Goal: Transaction & Acquisition: Purchase product/service

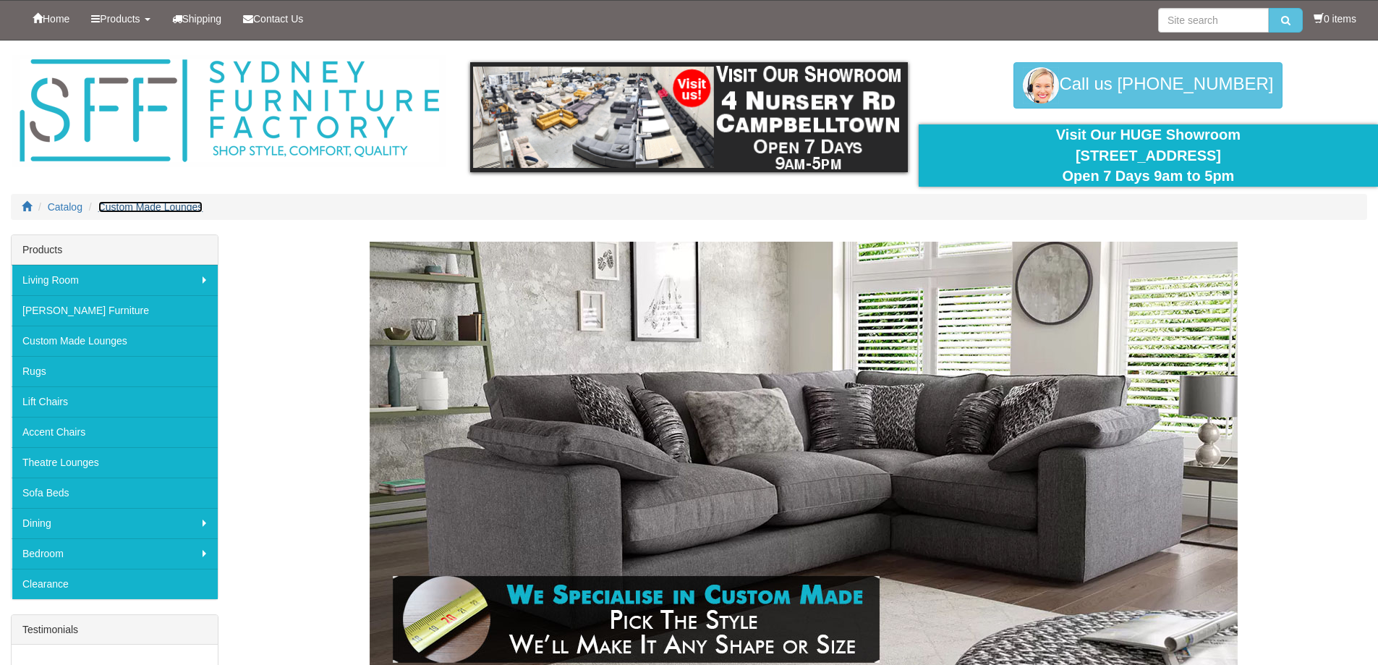
click at [126, 203] on span "Custom Made Lounges" at bounding box center [150, 207] width 105 height 12
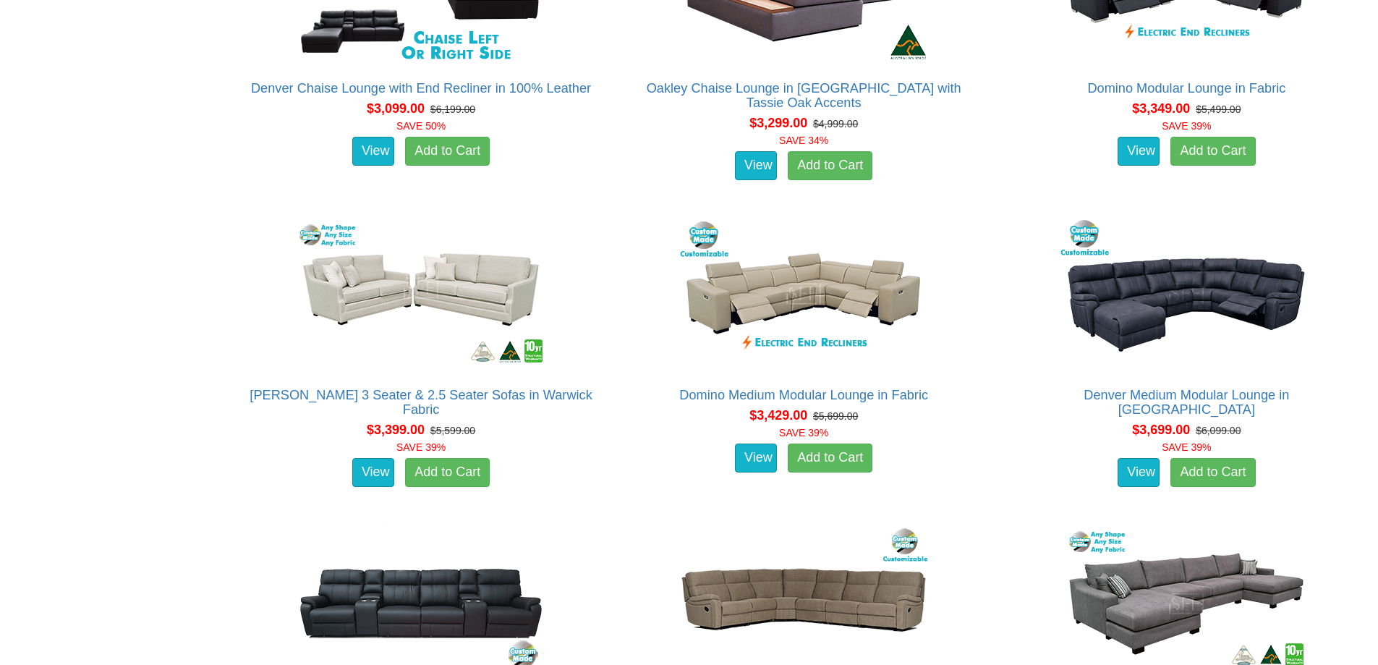
scroll to position [4196, 0]
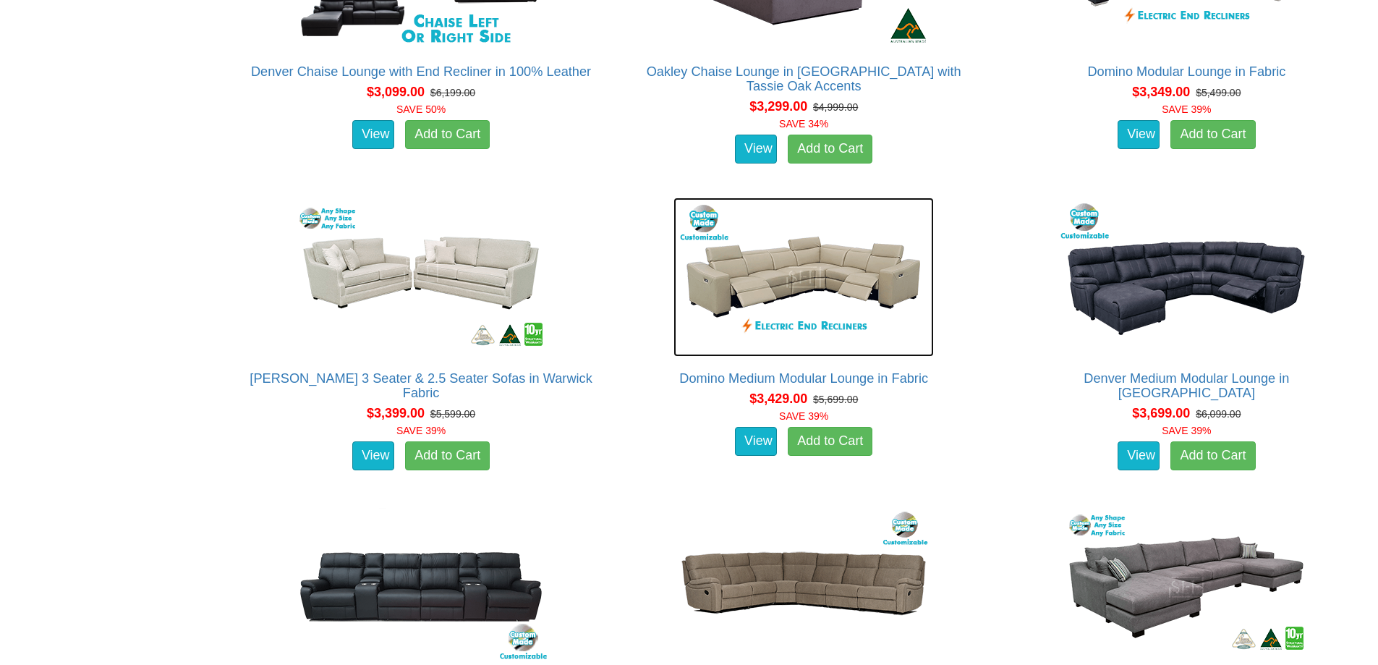
click at [802, 273] on img at bounding box center [804, 277] width 260 height 159
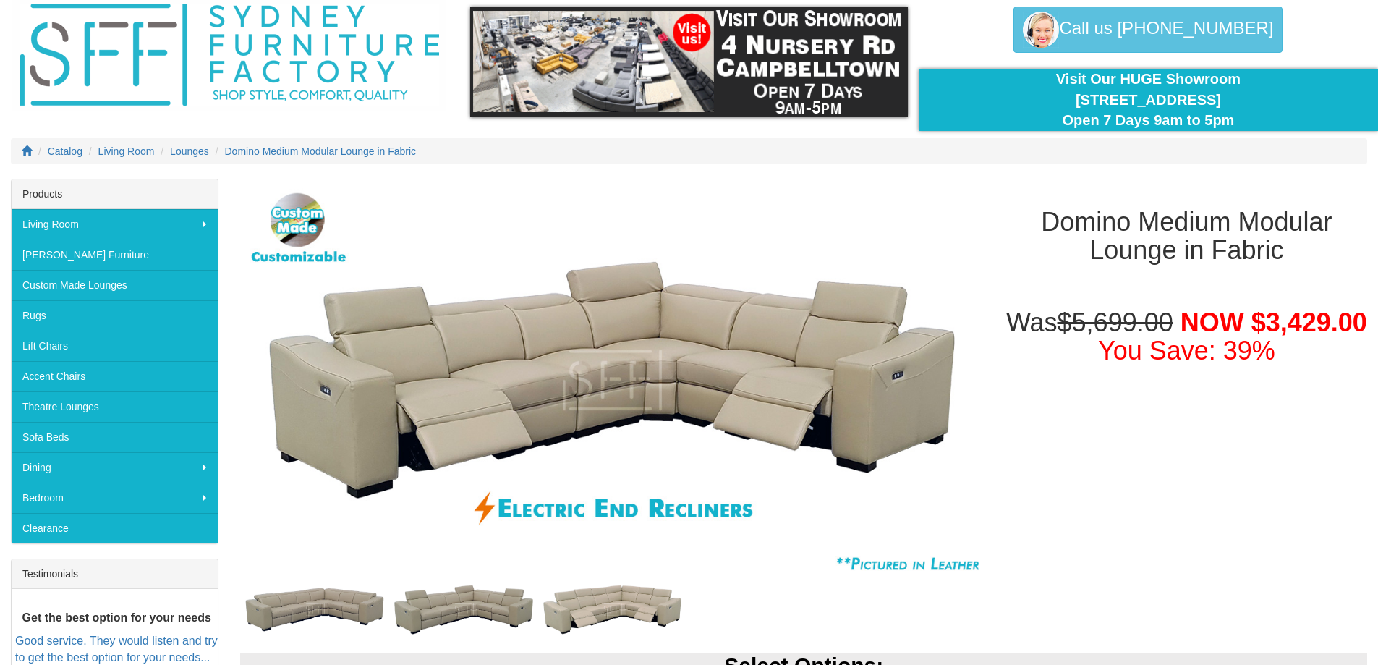
scroll to position [145, 0]
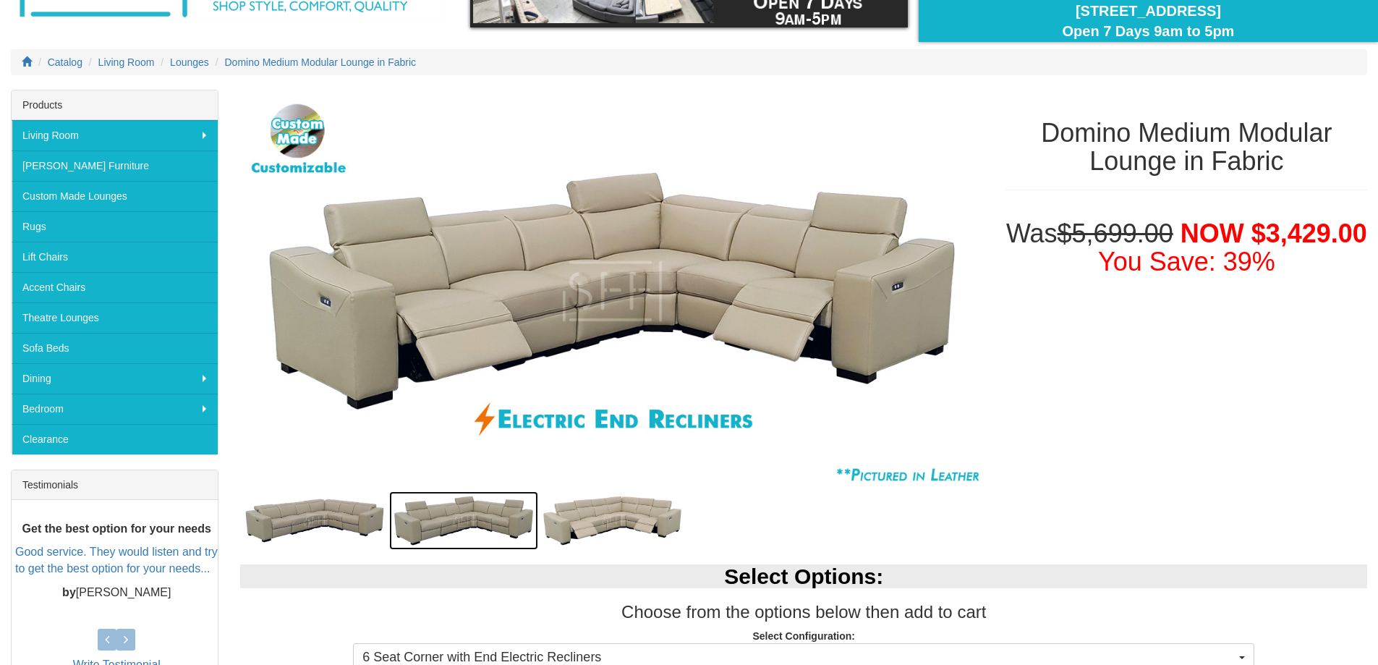
click at [464, 525] on img at bounding box center [463, 520] width 149 height 59
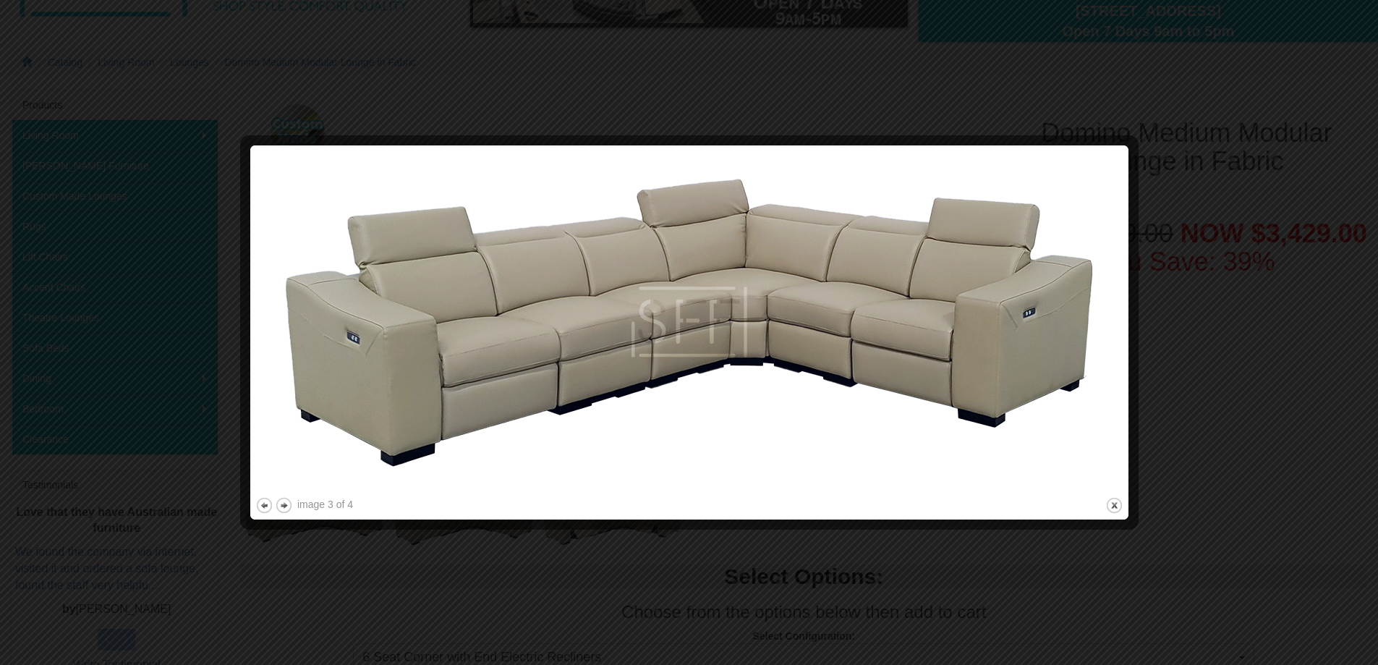
click at [1116, 506] on button "close" at bounding box center [1115, 505] width 18 height 18
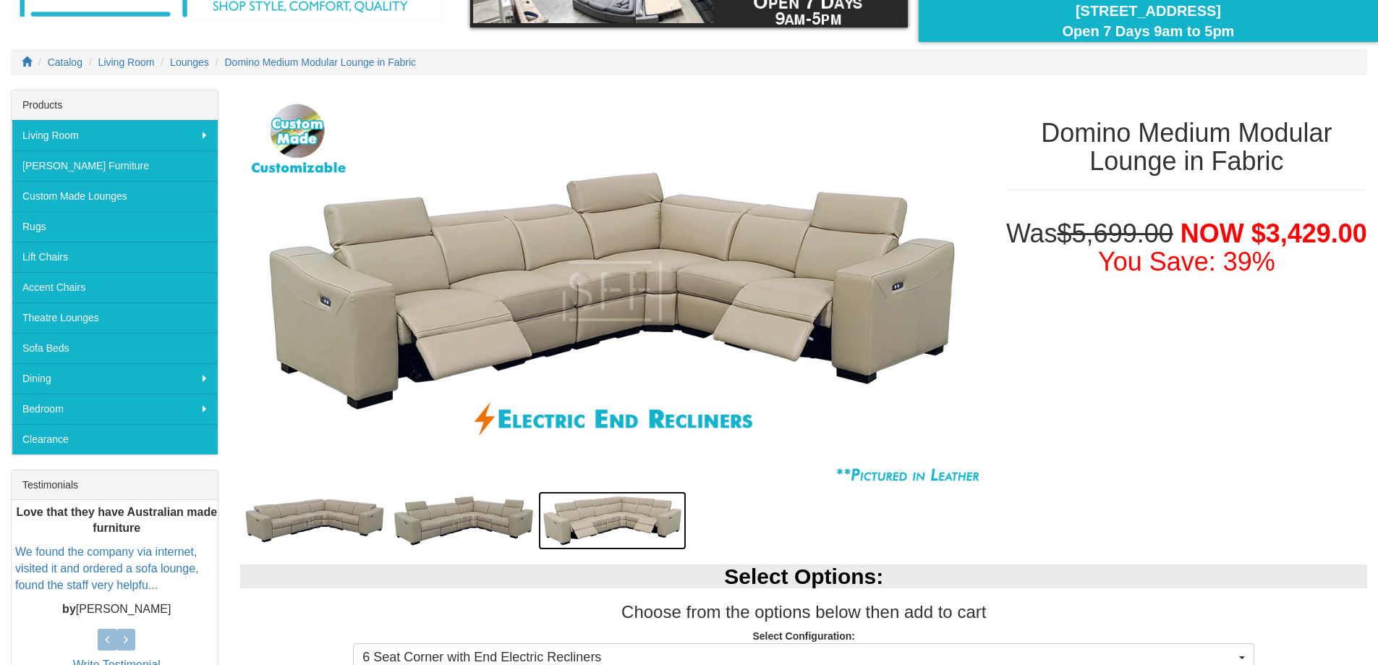
click at [610, 513] on img at bounding box center [612, 520] width 149 height 59
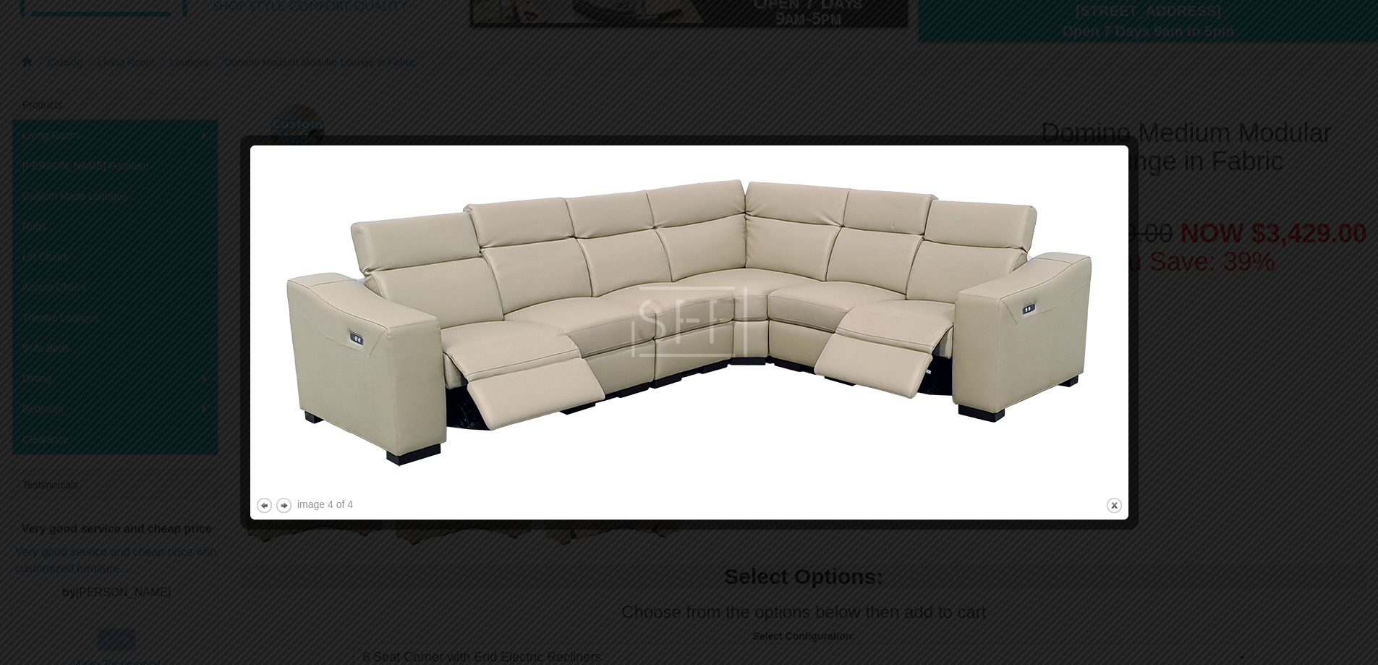
click at [1118, 501] on button "close" at bounding box center [1115, 505] width 18 height 18
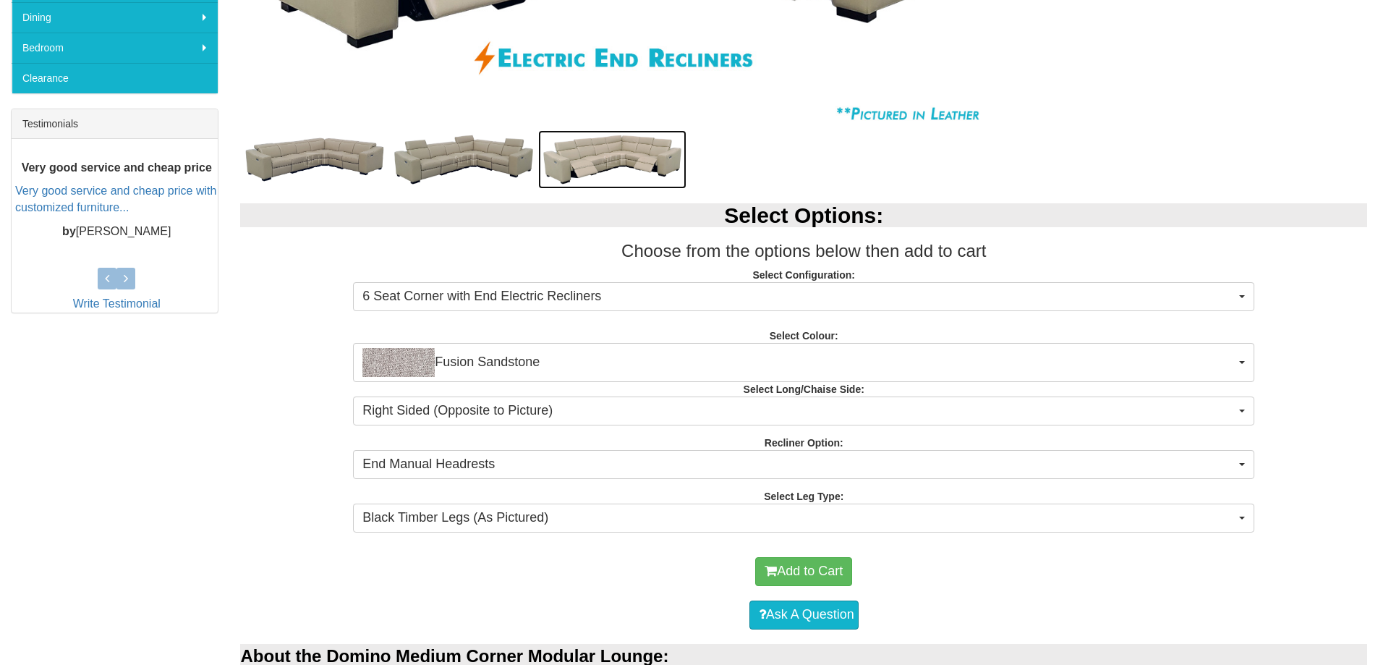
scroll to position [506, 0]
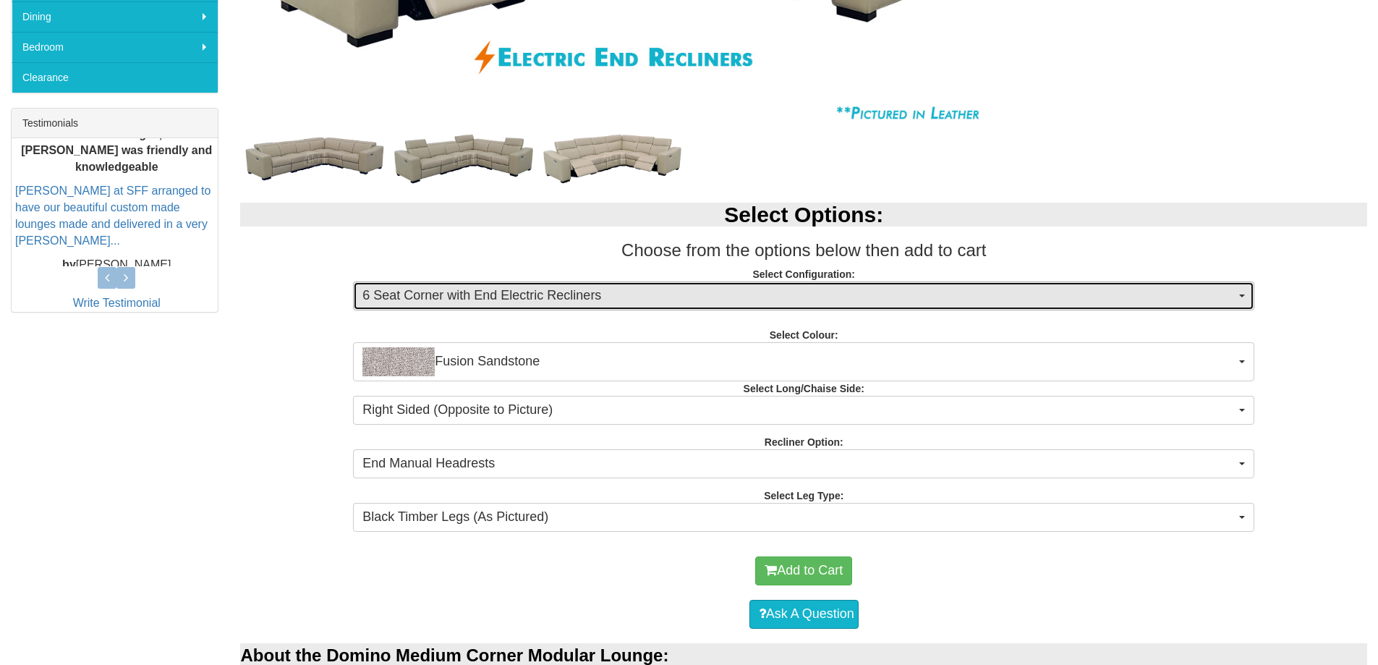
click at [484, 297] on span "6 Seat Corner with End Electric Recliners" at bounding box center [798, 296] width 873 height 19
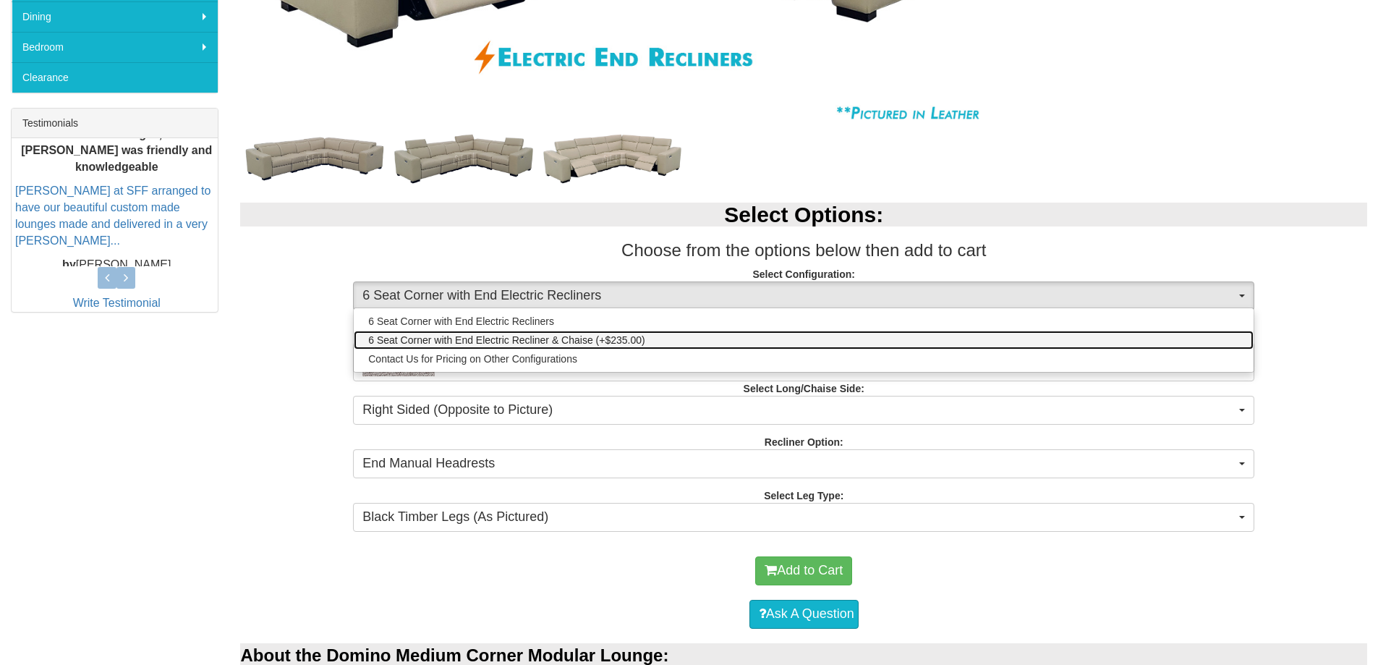
click at [466, 340] on span "6 Seat Corner with End Electric Recliner & Chaise (+$235.00)" at bounding box center [506, 340] width 276 height 14
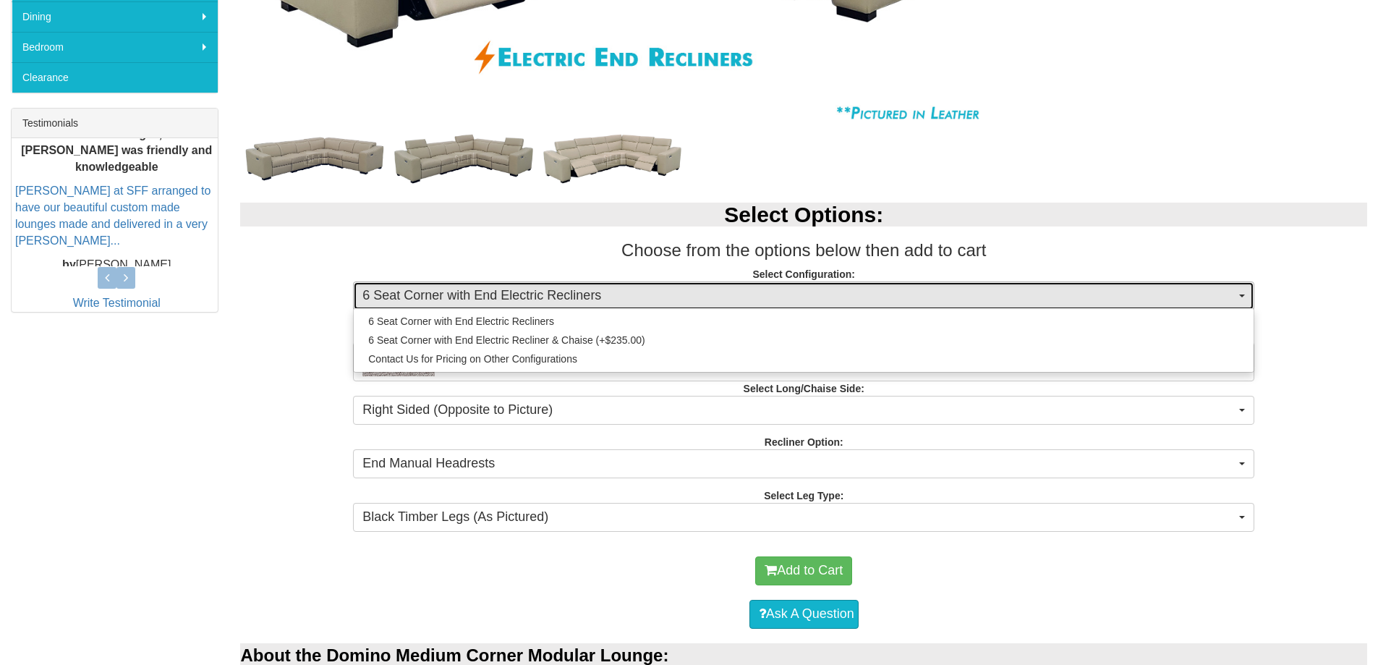
select select "1709"
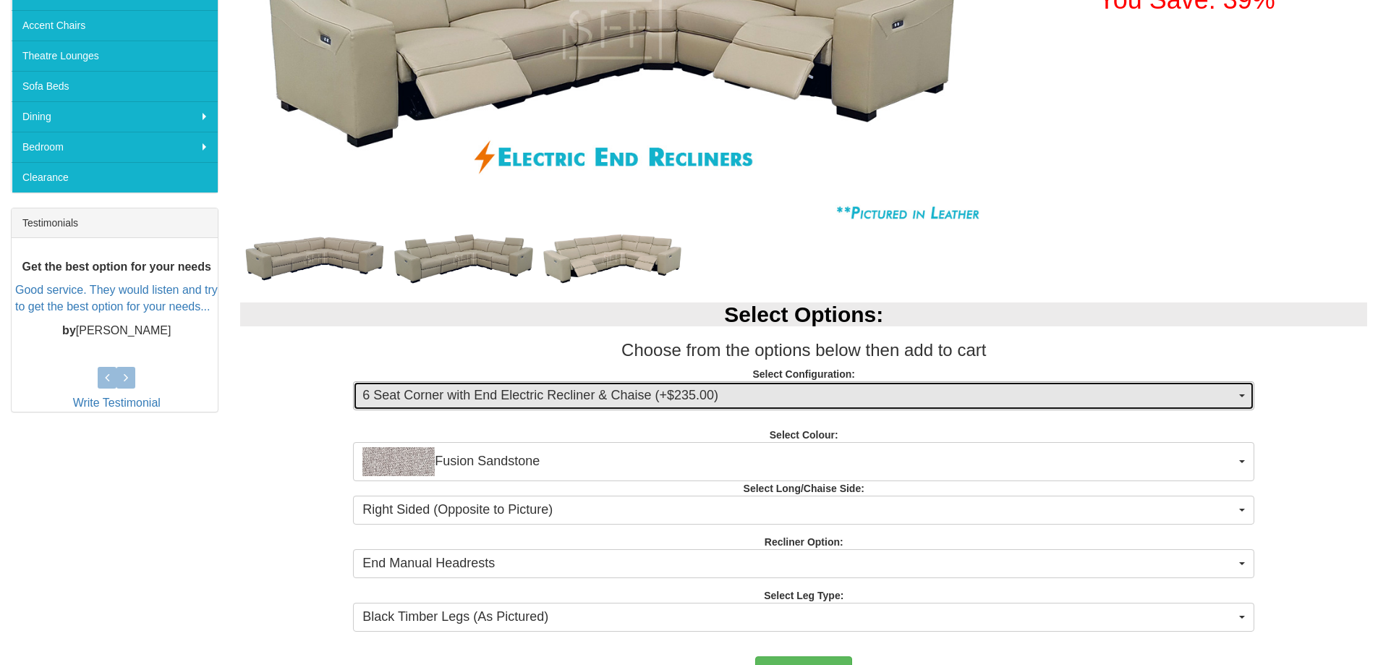
scroll to position [434, 0]
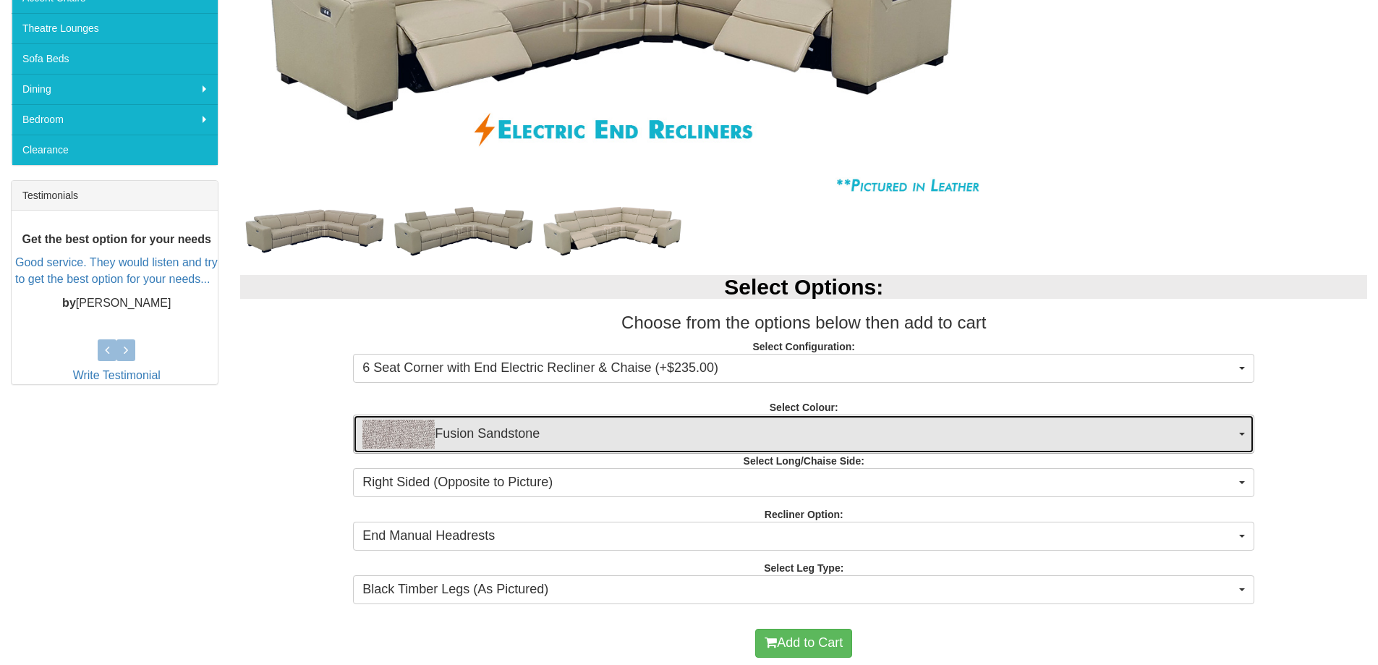
click at [443, 441] on span "Fusion Sandstone" at bounding box center [798, 434] width 873 height 29
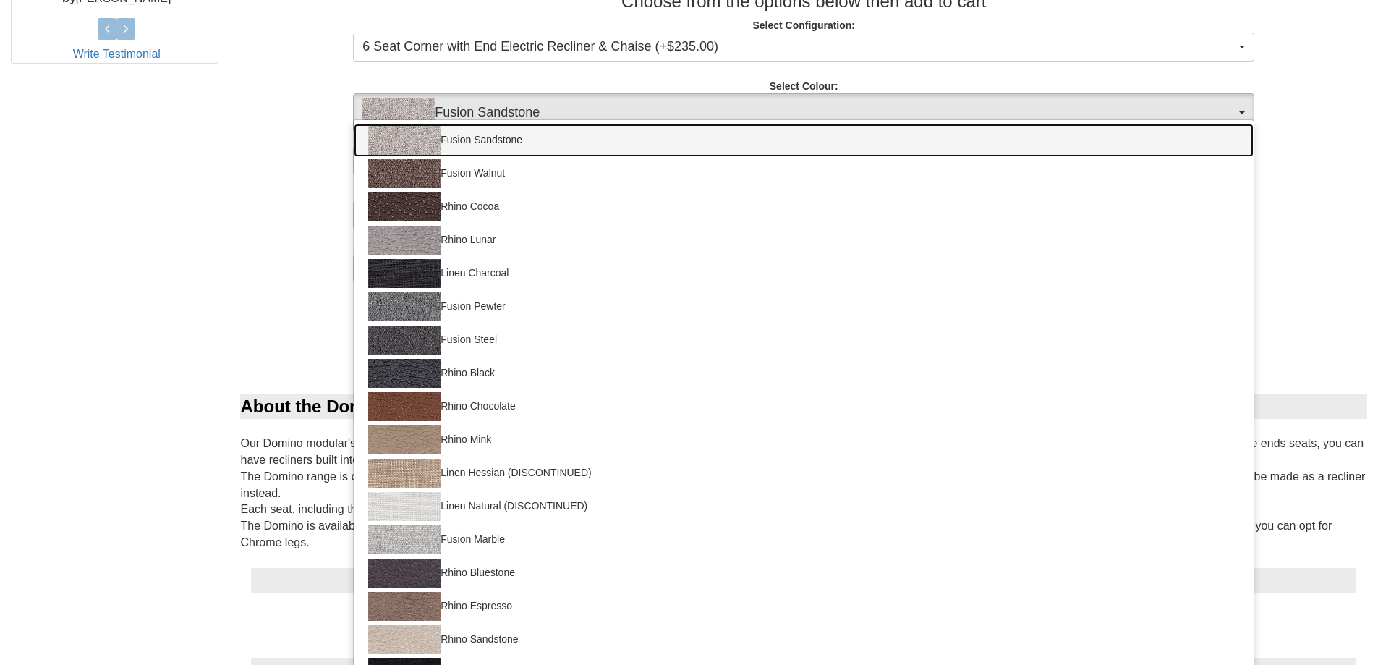
scroll to position [868, 0]
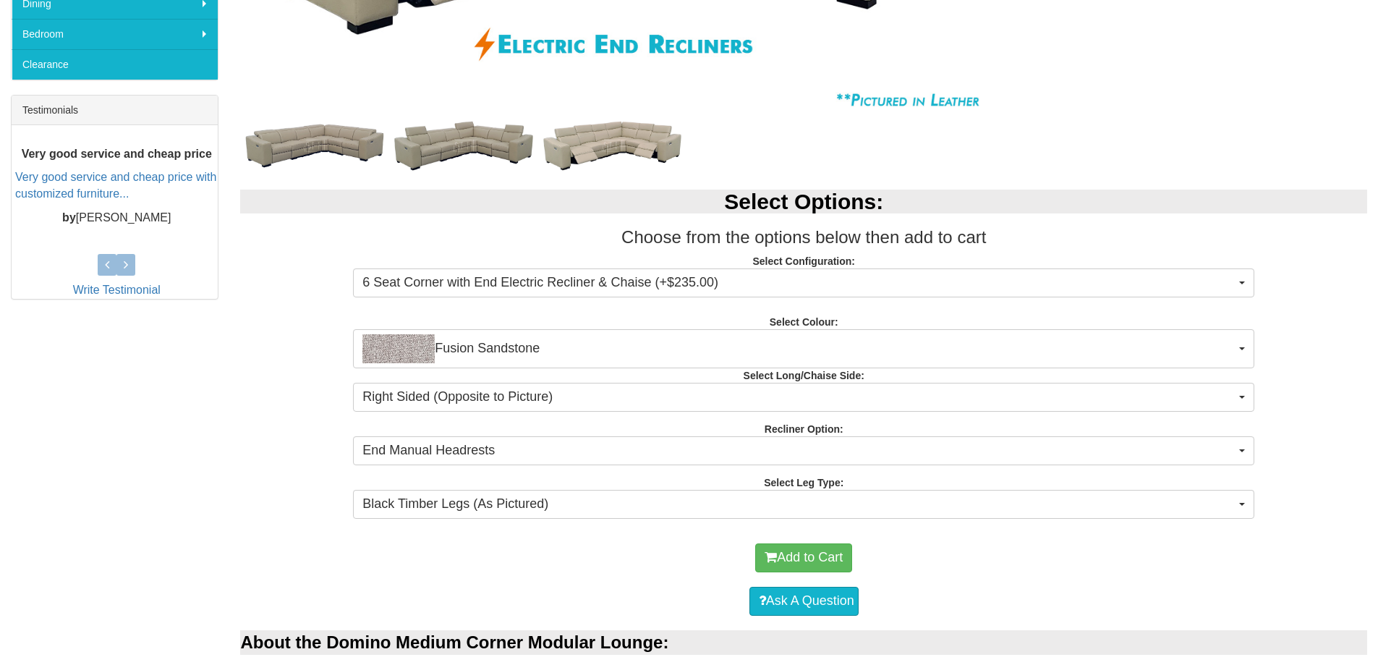
scroll to position [506, 0]
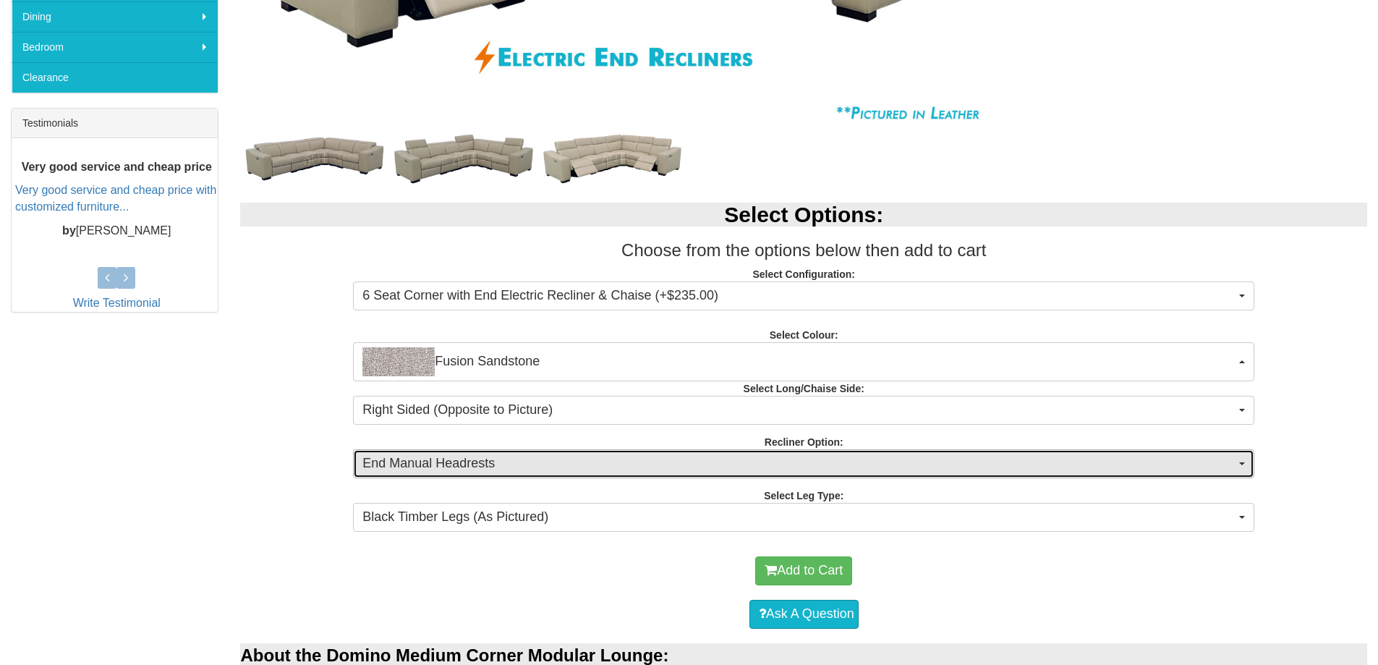
click at [423, 471] on span "End Manual Headrests" at bounding box center [798, 463] width 873 height 19
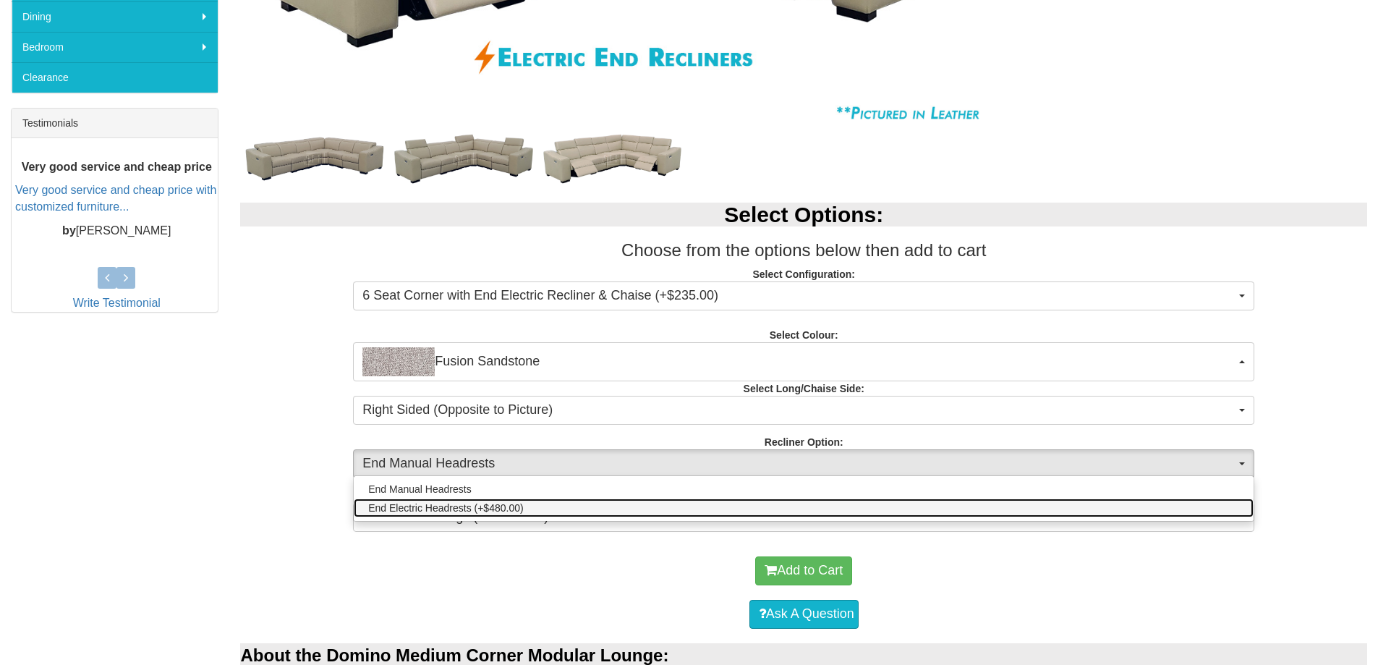
click at [415, 506] on span "End Electric Headrests (+$480.00)" at bounding box center [445, 508] width 155 height 14
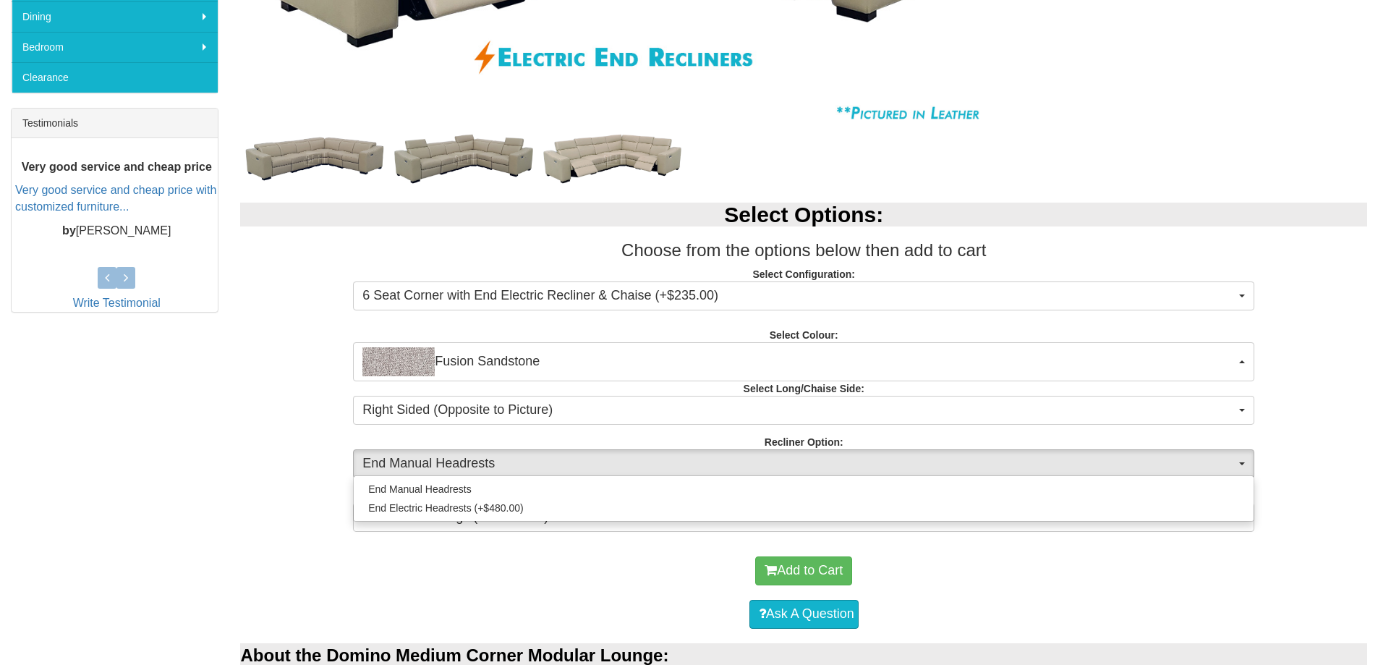
select select "2011"
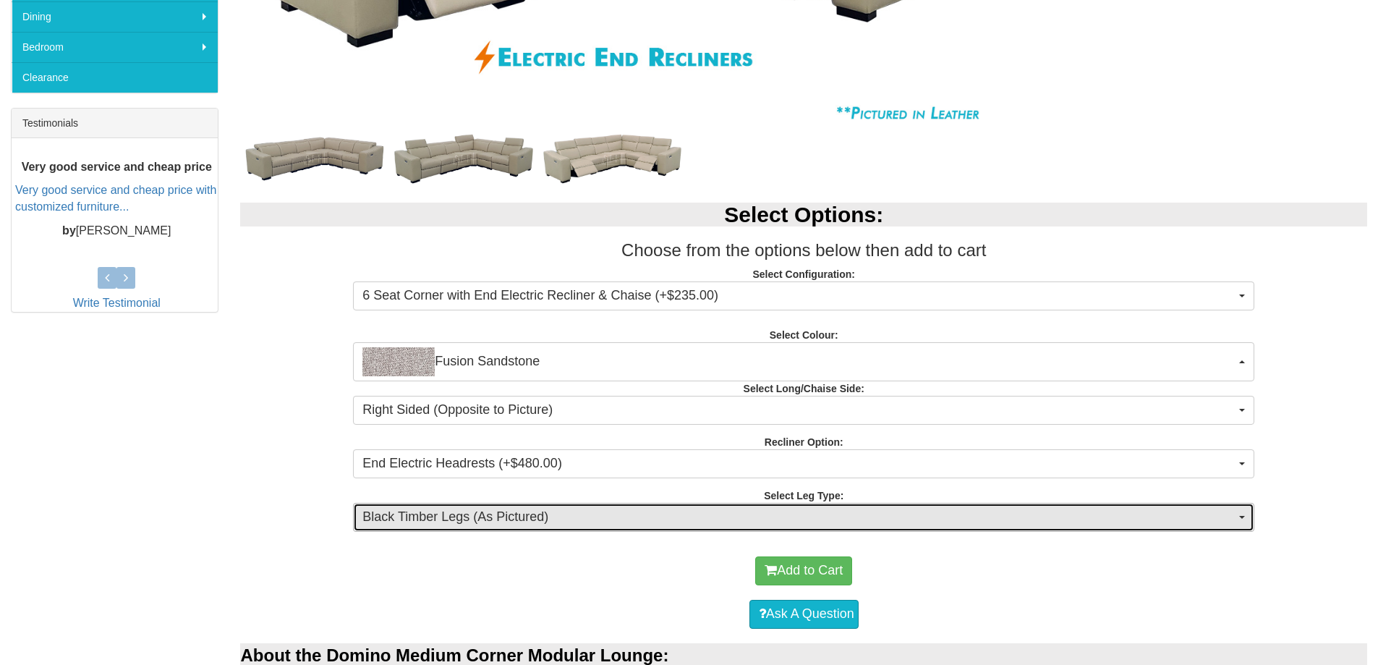
click at [424, 524] on span "Black Timber Legs (As Pictured)" at bounding box center [798, 517] width 873 height 19
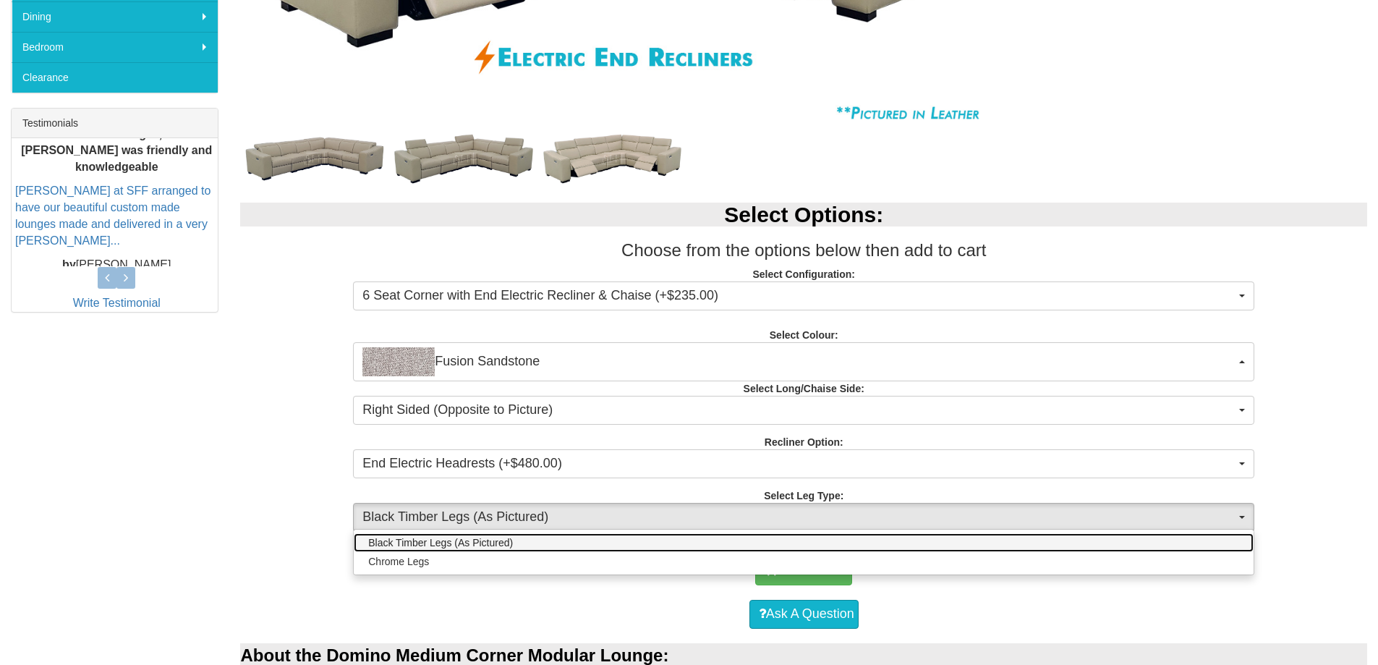
click at [392, 543] on span "Black Timber Legs (As Pictured)" at bounding box center [440, 542] width 145 height 14
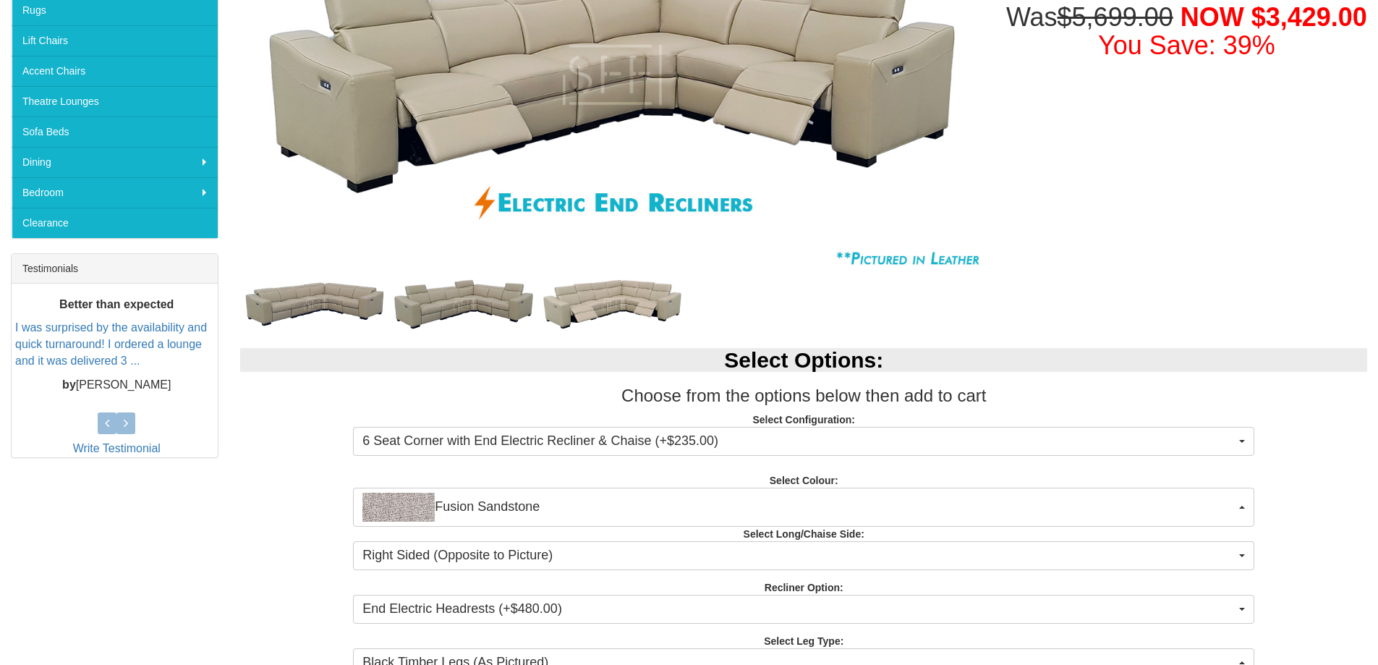
scroll to position [362, 0]
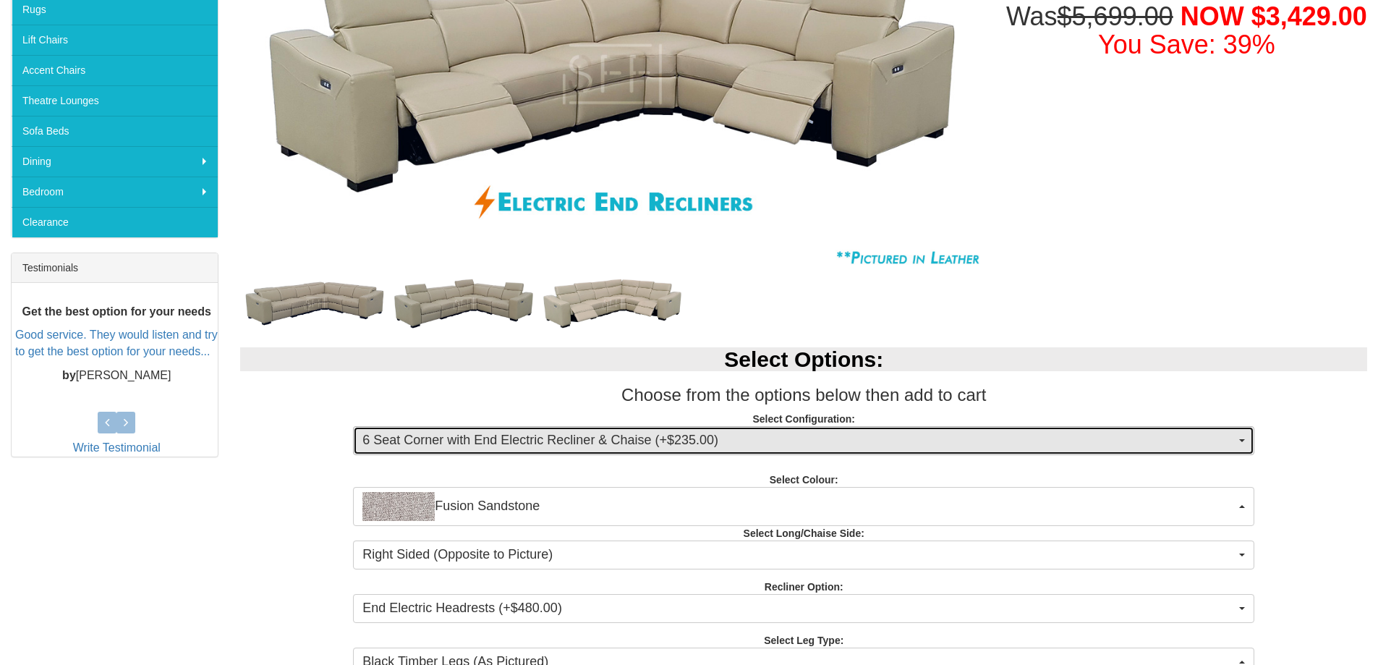
click at [784, 430] on button "6 Seat Corner with End Electric Recliner & Chaise (+$235.00)" at bounding box center [804, 440] width 902 height 29
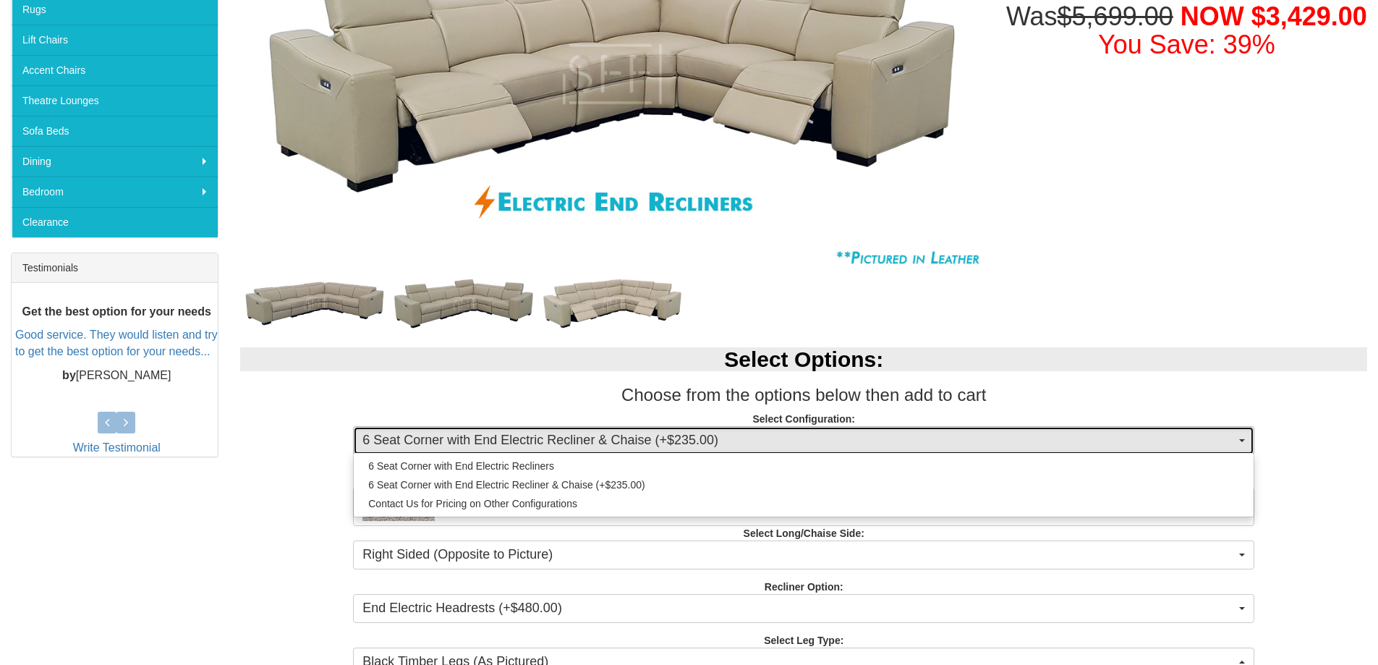
click at [784, 430] on button "6 Seat Corner with End Electric Recliner & Chaise (+$235.00)" at bounding box center [804, 440] width 902 height 29
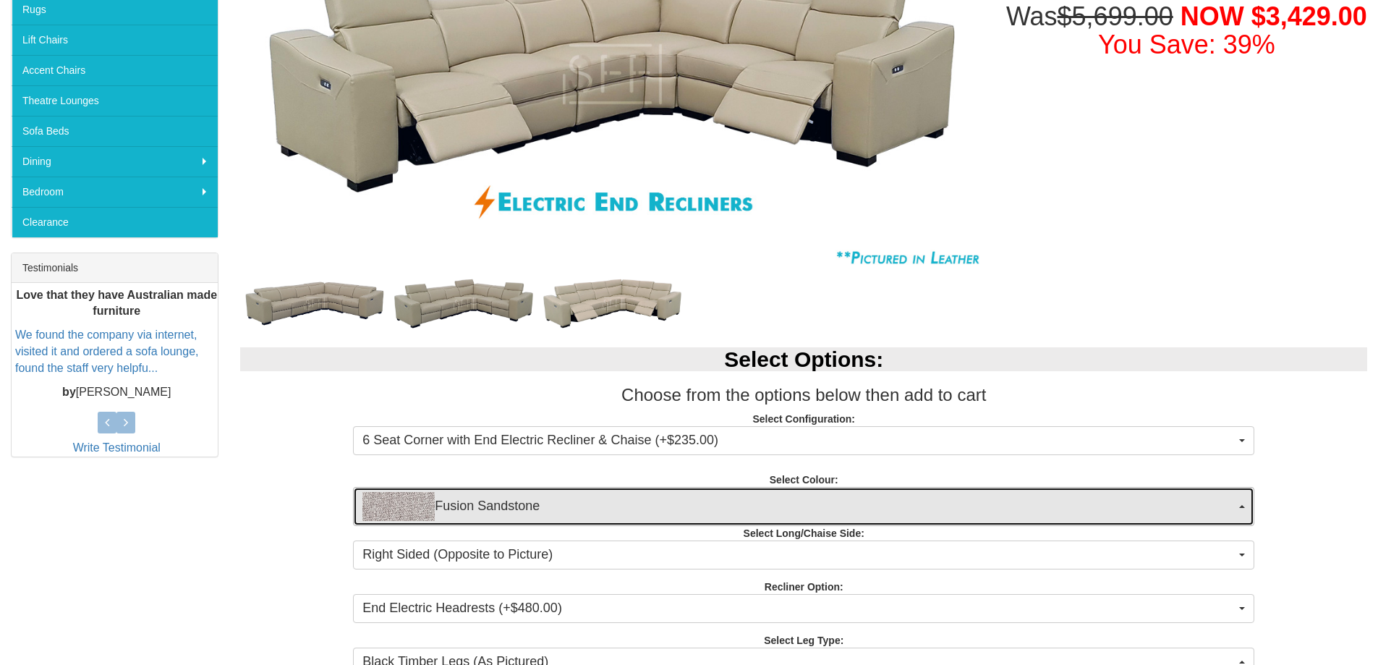
click at [763, 495] on span "Fusion Sandstone" at bounding box center [798, 506] width 873 height 29
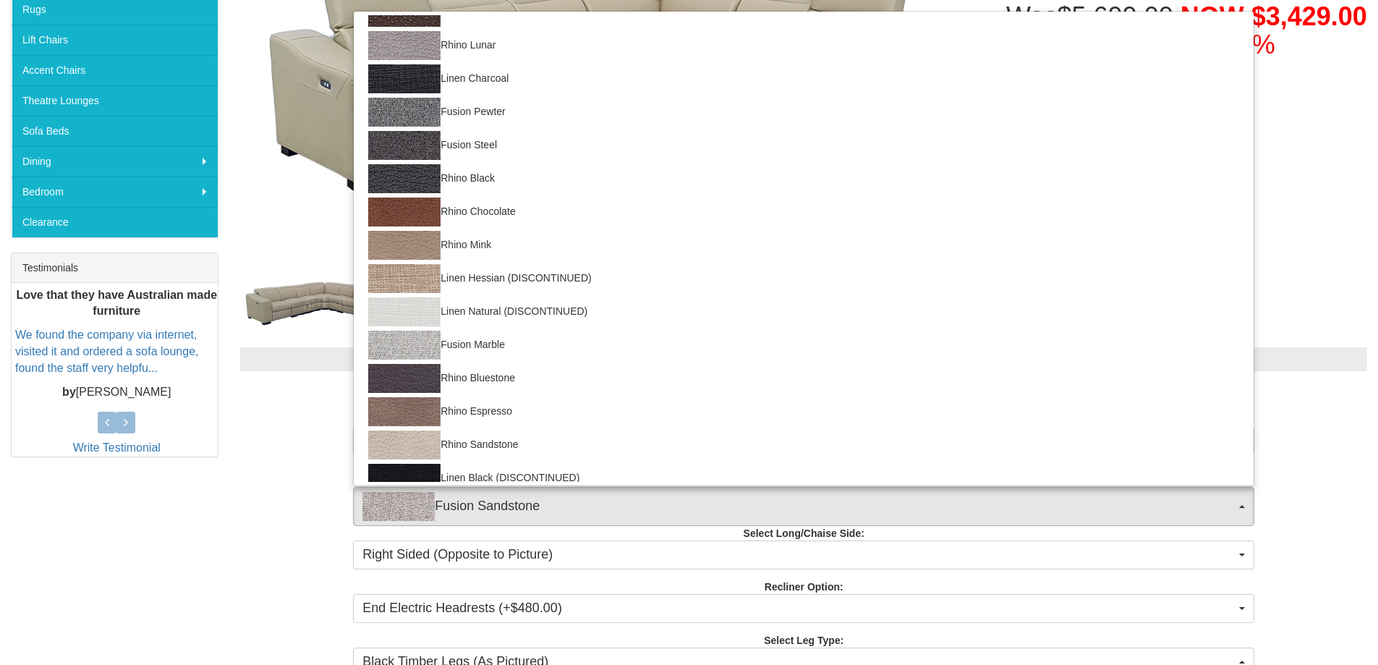
scroll to position [99, 0]
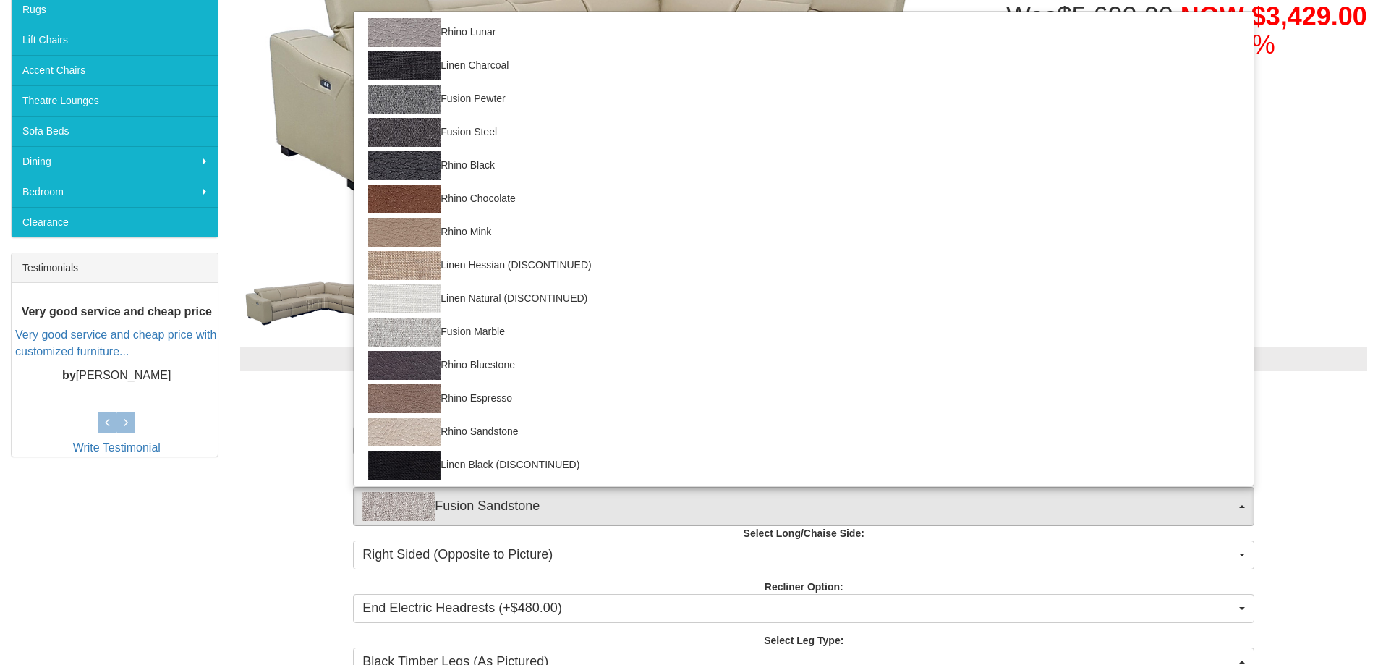
click at [300, 465] on div "Select Options: Choose from the options below then add to cart Select Configura…" at bounding box center [803, 510] width 1149 height 354
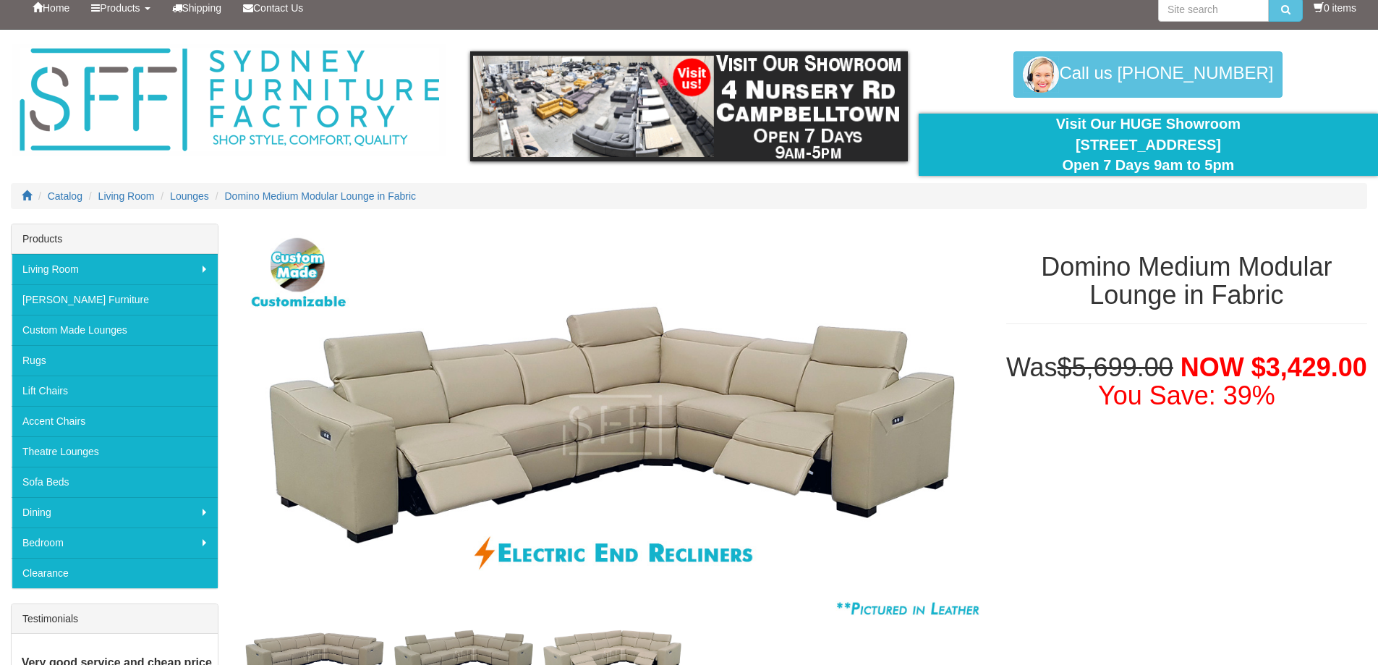
scroll to position [0, 0]
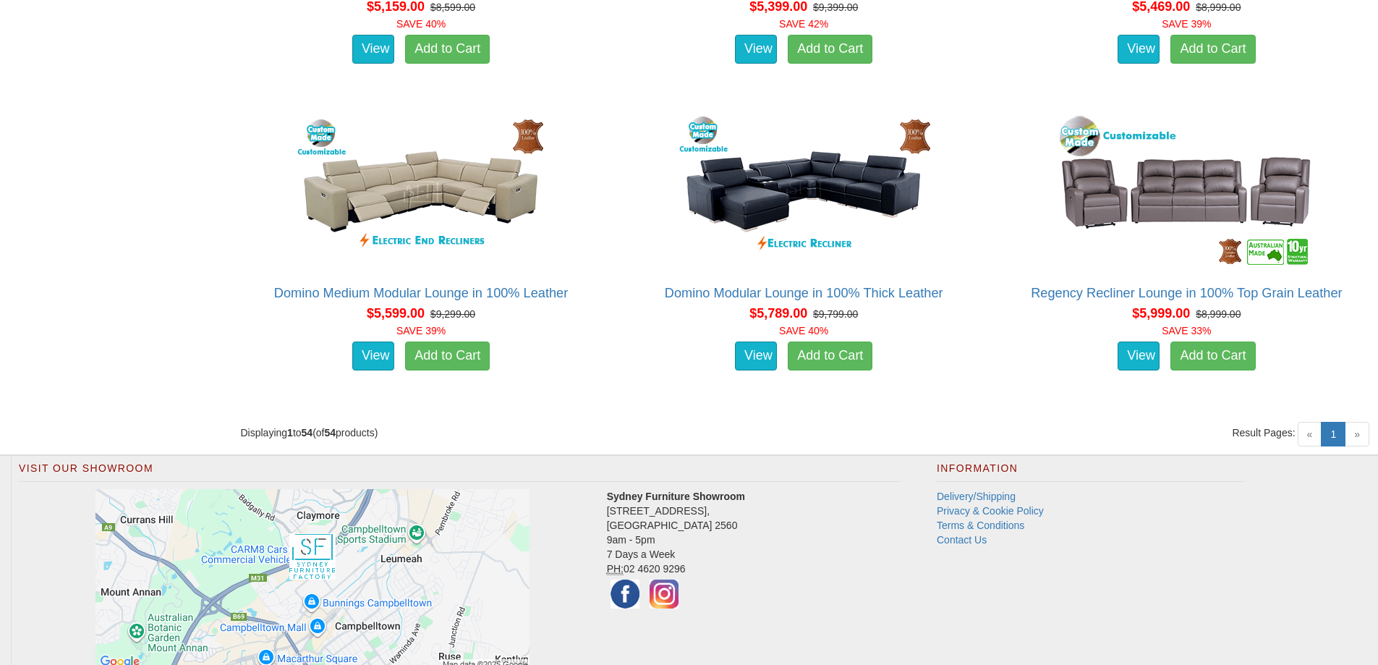
scroll to position [6150, 0]
